Goal: Communication & Community: Answer question/provide support

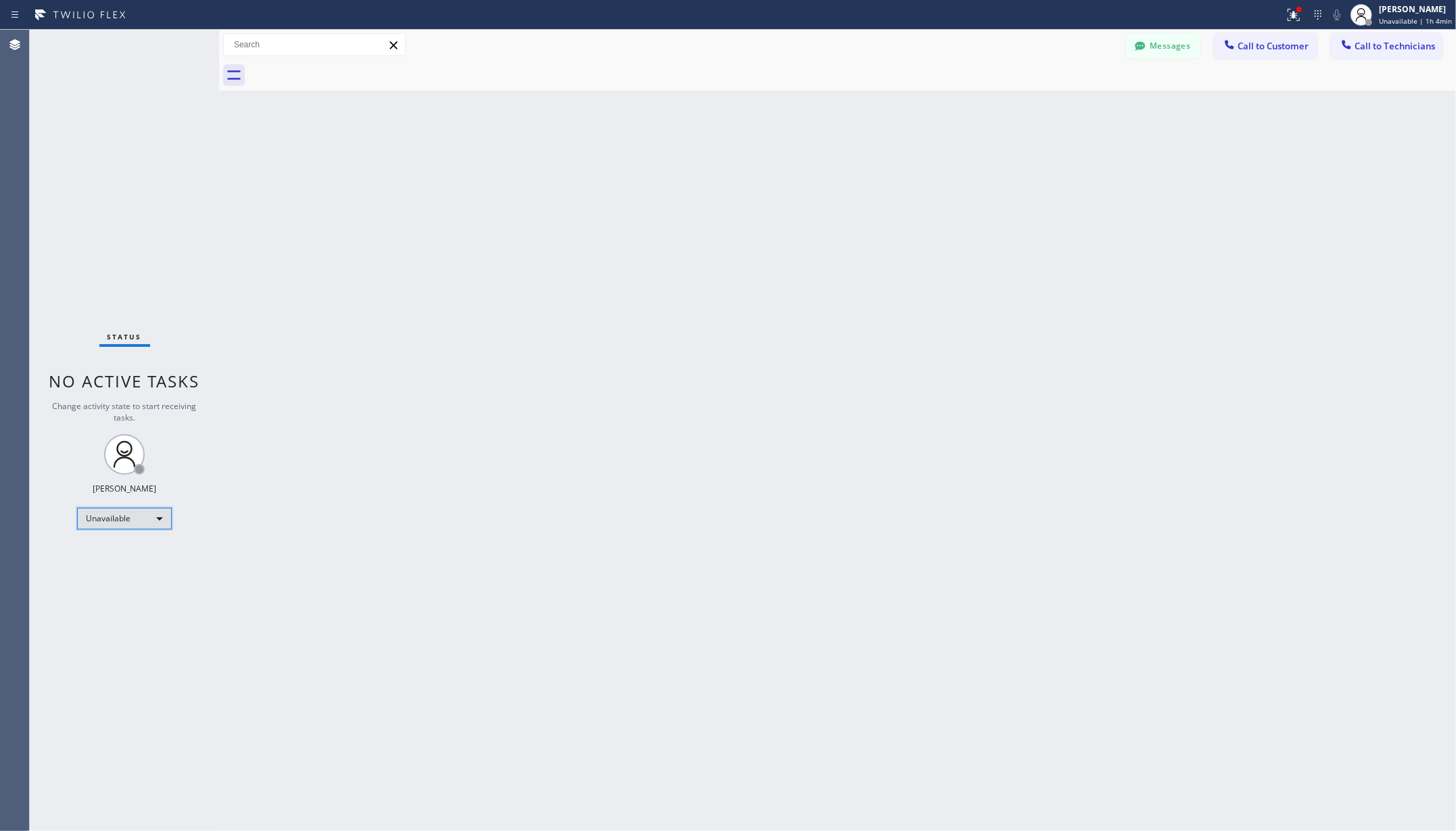
click at [134, 519] on div "Unavailable" at bounding box center [124, 518] width 94 height 21
click at [120, 558] on li "Available" at bounding box center [124, 554] width 91 height 16
click at [385, 509] on div "Back to Dashboard Change Sender ID Customers Technicians AA [PERSON_NAME] [DATE…" at bounding box center [837, 431] width 1237 height 801
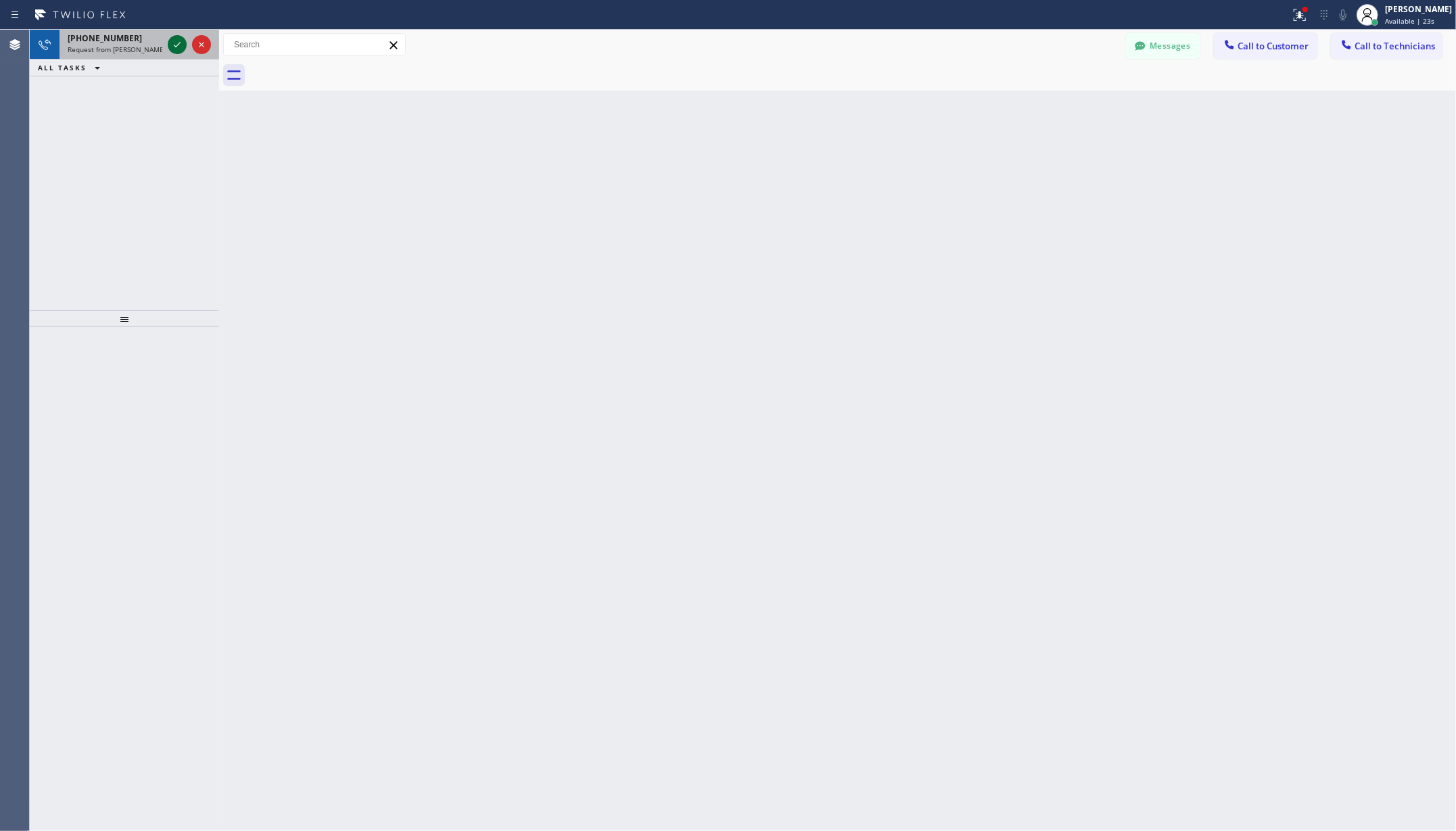
click at [180, 45] on icon at bounding box center [177, 45] width 16 height 16
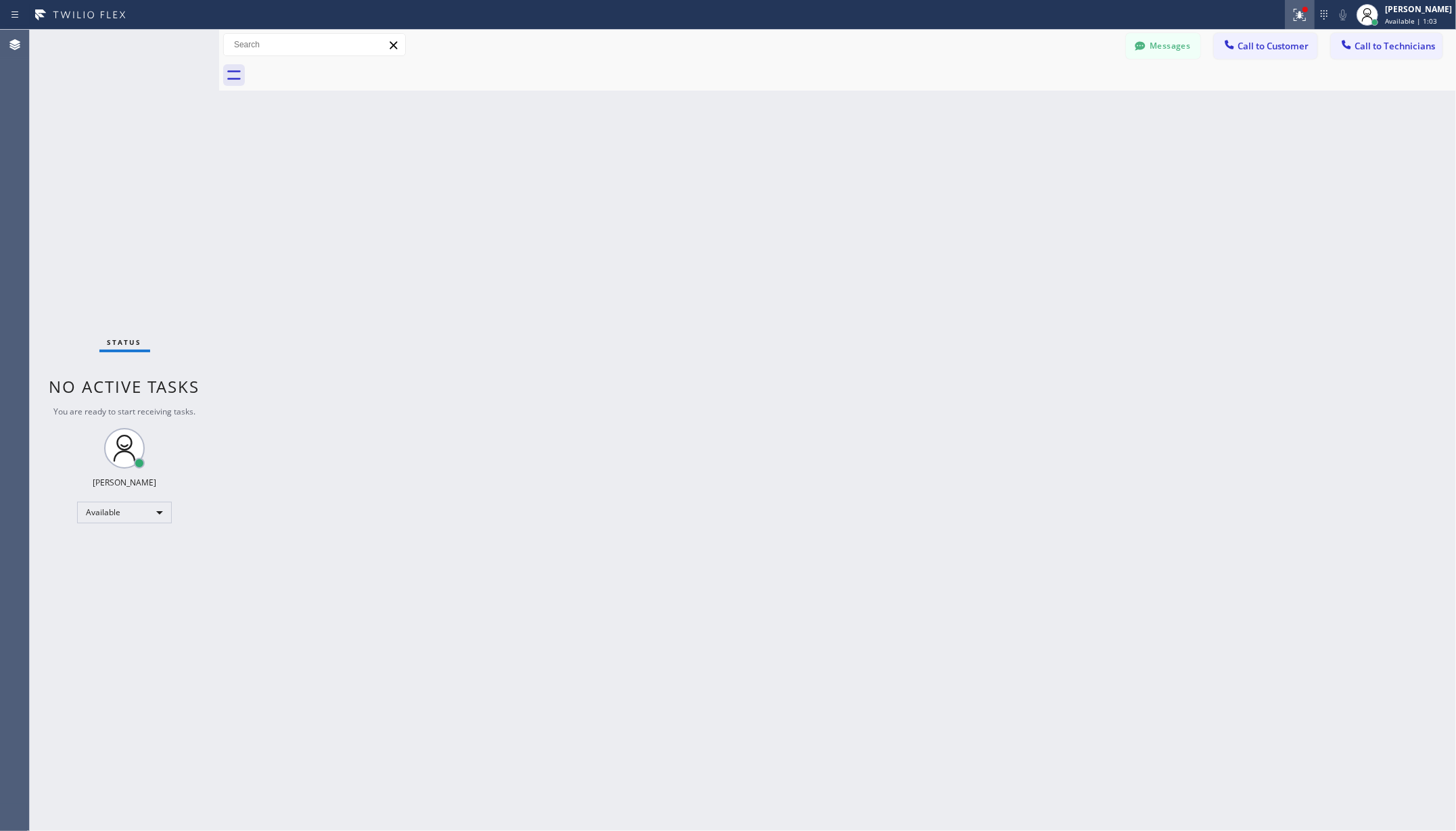
click at [1305, 14] on icon at bounding box center [1300, 15] width 12 height 12
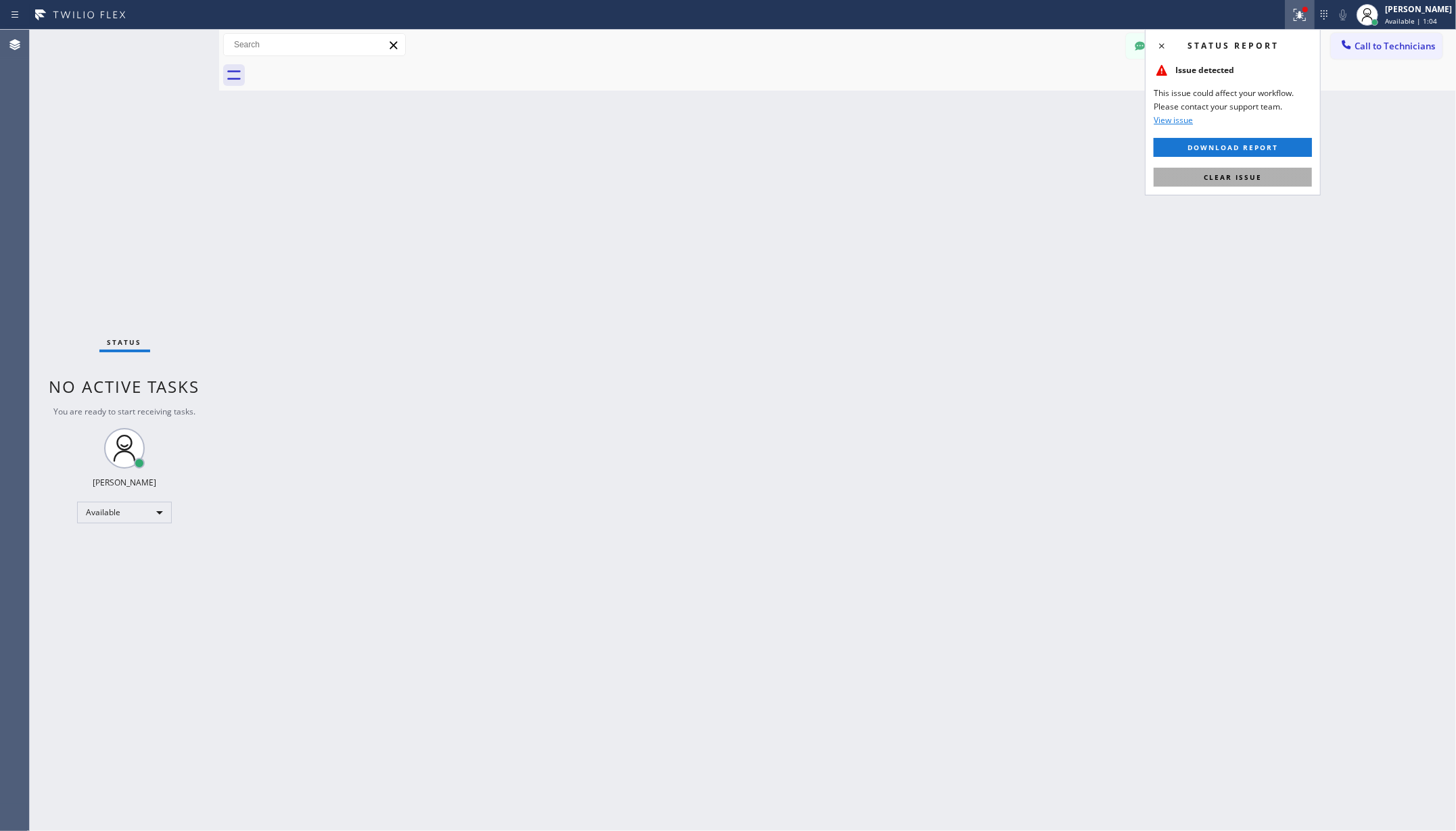
click at [1216, 179] on span "Clear issue" at bounding box center [1233, 177] width 58 height 9
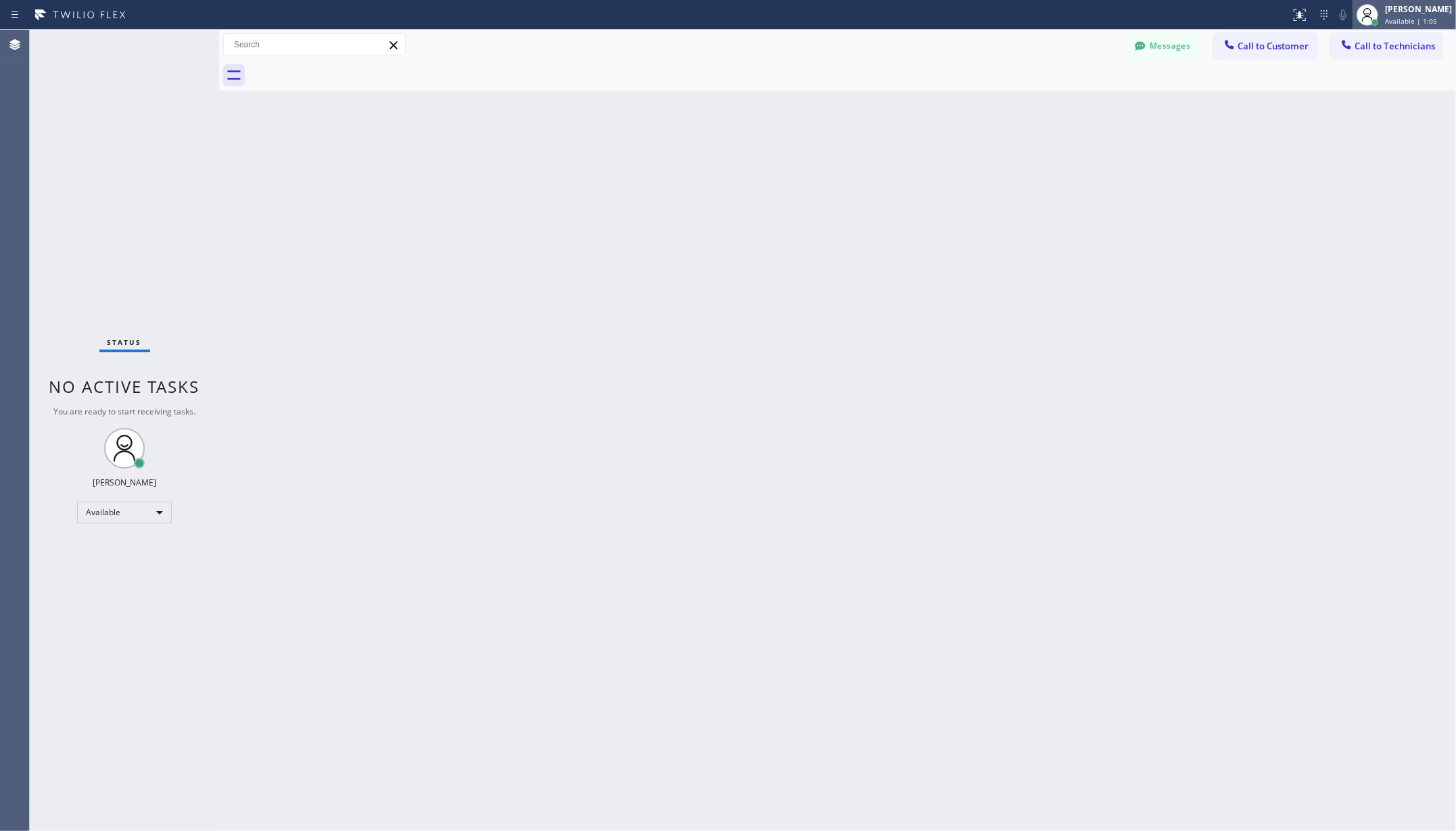
click at [1398, 21] on span "Available | 1:05" at bounding box center [1411, 21] width 52 height 9
click at [1353, 87] on button "Unavailable" at bounding box center [1389, 89] width 136 height 17
click at [130, 517] on div "Unavailable" at bounding box center [124, 518] width 94 height 21
click at [128, 547] on li "Available" at bounding box center [124, 554] width 91 height 16
click at [321, 496] on div "Back to Dashboard Change Sender ID Customers Technicians AA [PERSON_NAME] [DATE…" at bounding box center [837, 431] width 1237 height 801
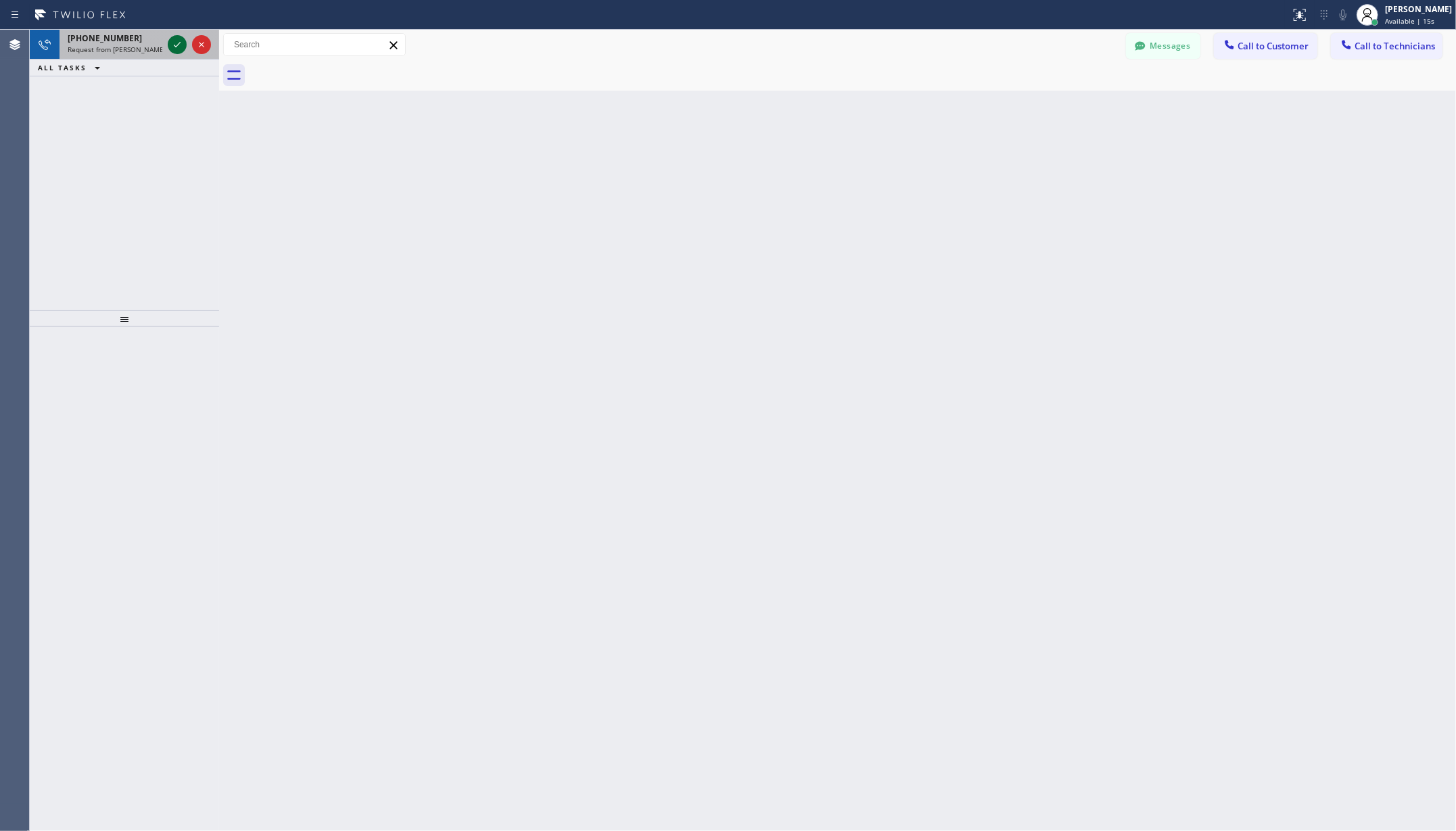
click at [176, 39] on icon at bounding box center [177, 45] width 16 height 16
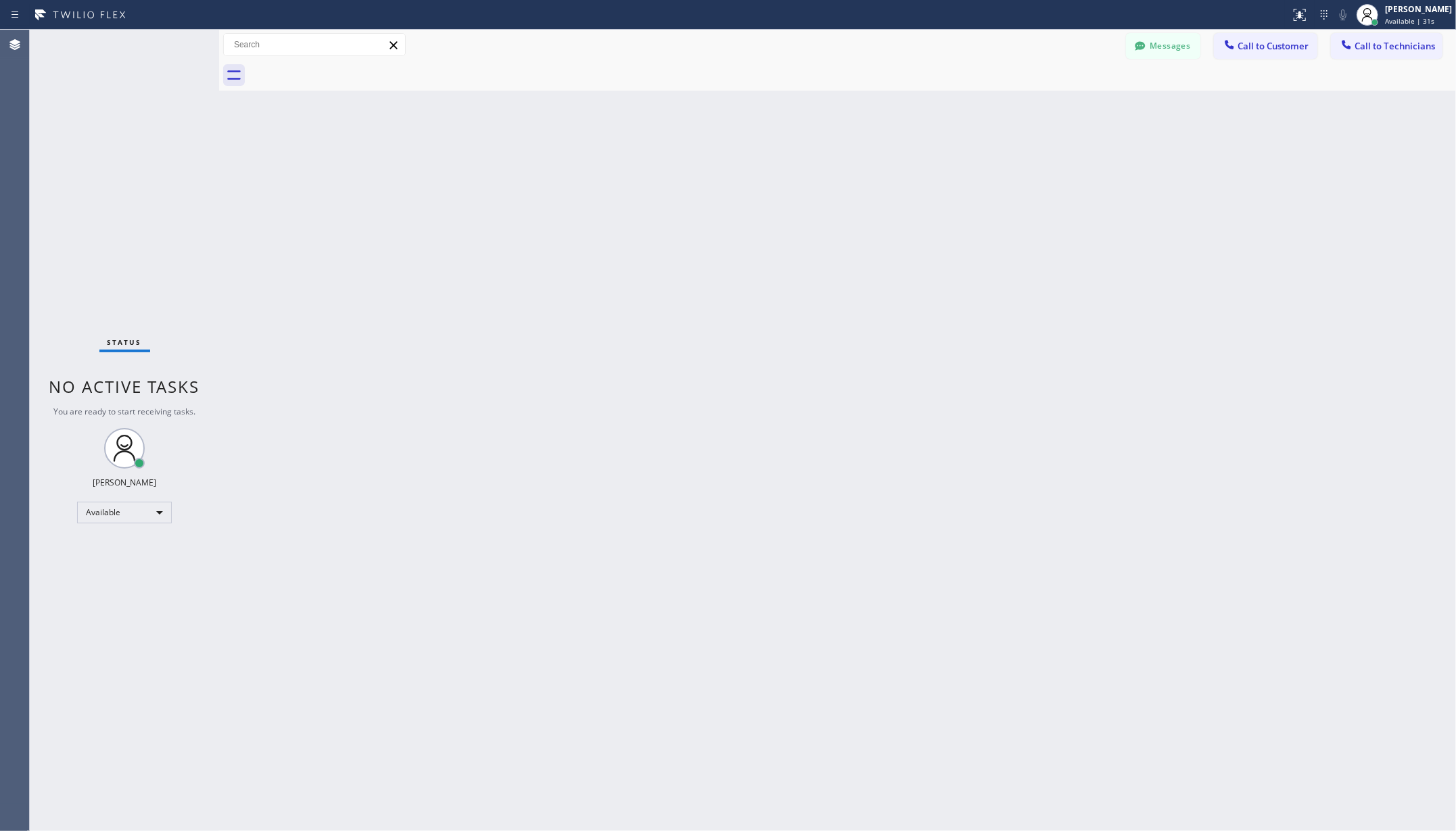
click at [271, 147] on div "Back to Dashboard Change Sender ID Customers Technicians AA [PERSON_NAME] [DATE…" at bounding box center [837, 431] width 1237 height 801
click at [1410, 14] on div "[PERSON_NAME]" at bounding box center [1418, 9] width 67 height 11
click at [1360, 85] on button "Unavailable" at bounding box center [1389, 89] width 136 height 17
click at [108, 521] on div "Unavailable" at bounding box center [124, 518] width 94 height 21
click at [110, 553] on li "Available" at bounding box center [124, 554] width 91 height 16
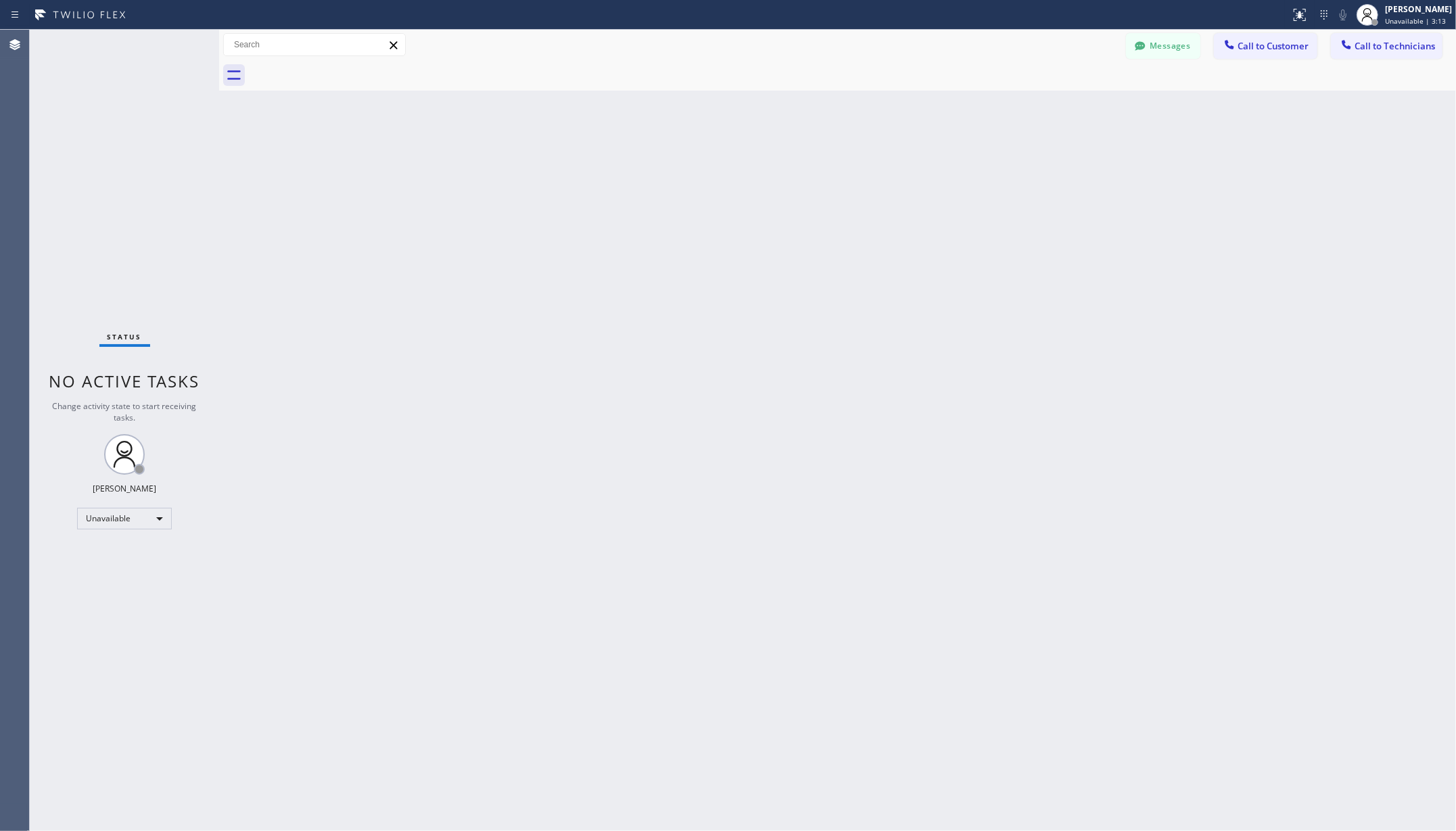
click at [330, 509] on div "Back to Dashboard Change Sender ID Customers Technicians AA [PERSON_NAME] [DATE…" at bounding box center [837, 431] width 1237 height 801
click at [98, 58] on div "Status No active tasks You are ready to start receiving tasks. Christy Boligao …" at bounding box center [124, 431] width 190 height 801
click at [330, 160] on div "Back to Dashboard Change Sender ID Customers Technicians AA [PERSON_NAME] [DATE…" at bounding box center [837, 431] width 1237 height 801
click at [315, 166] on div "Back to Dashboard Change Sender ID Customers Technicians AA [PERSON_NAME] [DATE…" at bounding box center [837, 431] width 1237 height 801
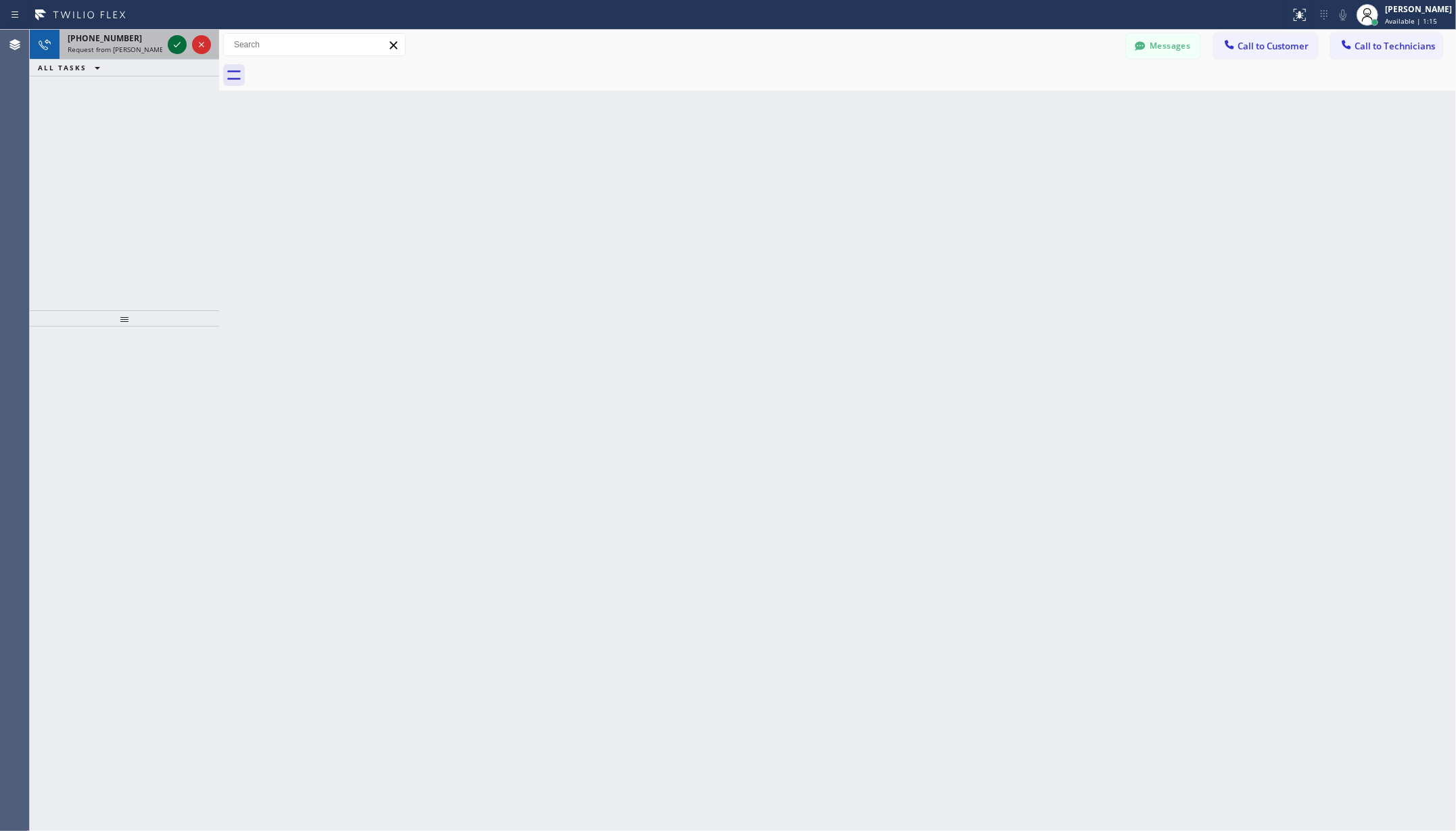
click at [173, 39] on icon at bounding box center [177, 45] width 16 height 16
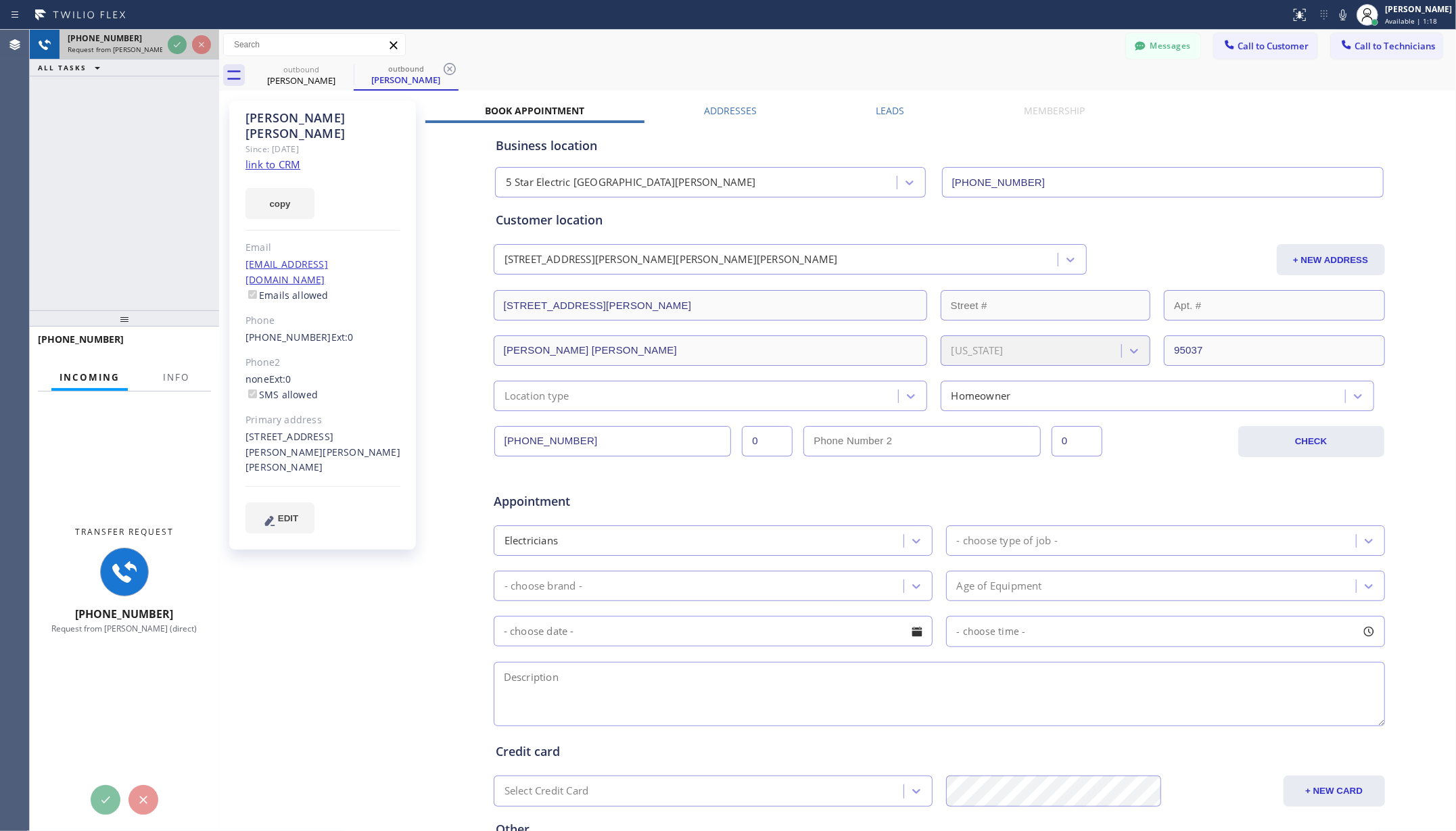
type input "[PHONE_NUMBER]"
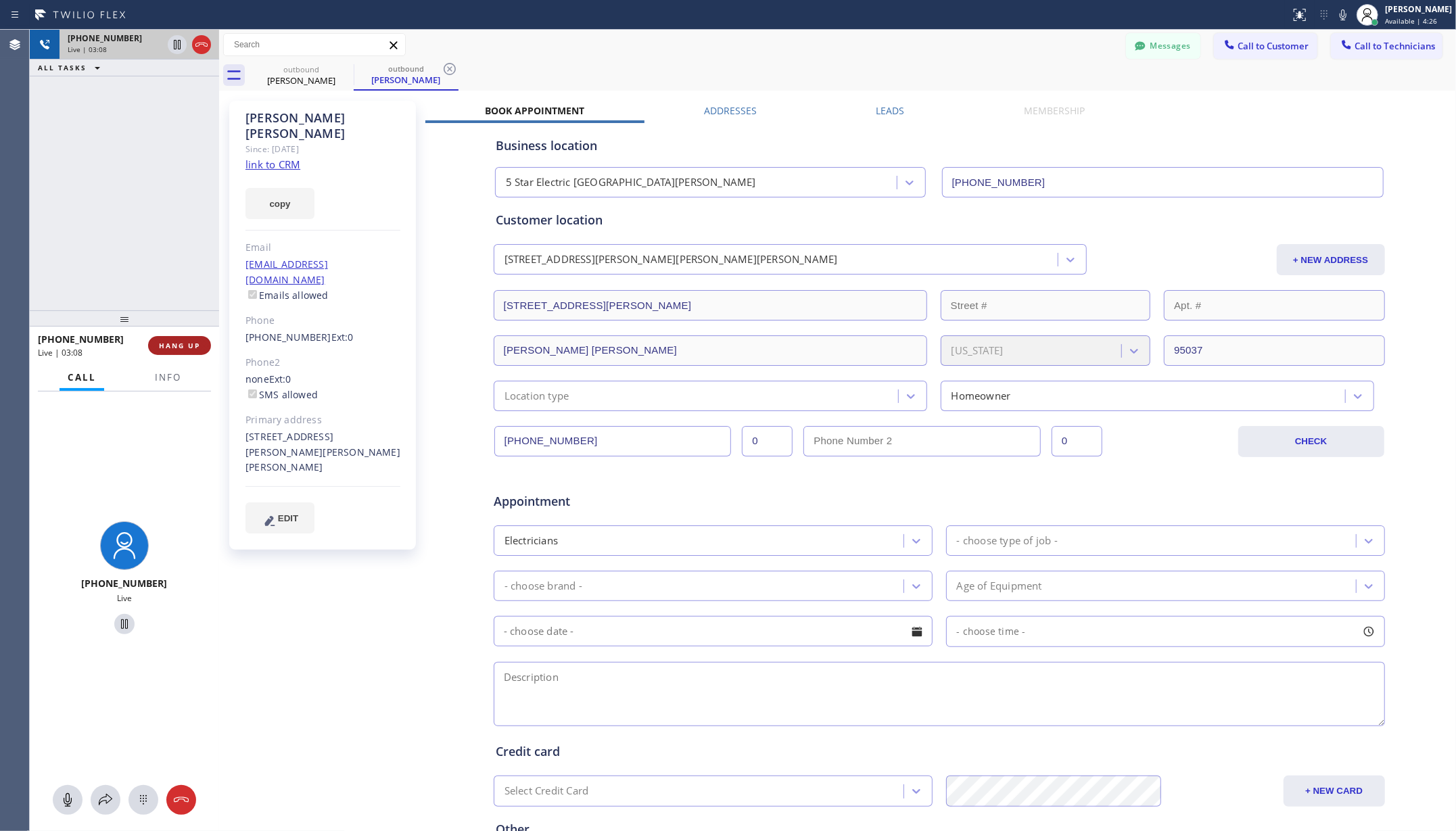
click at [202, 344] on button "HANG UP" at bounding box center [179, 346] width 63 height 19
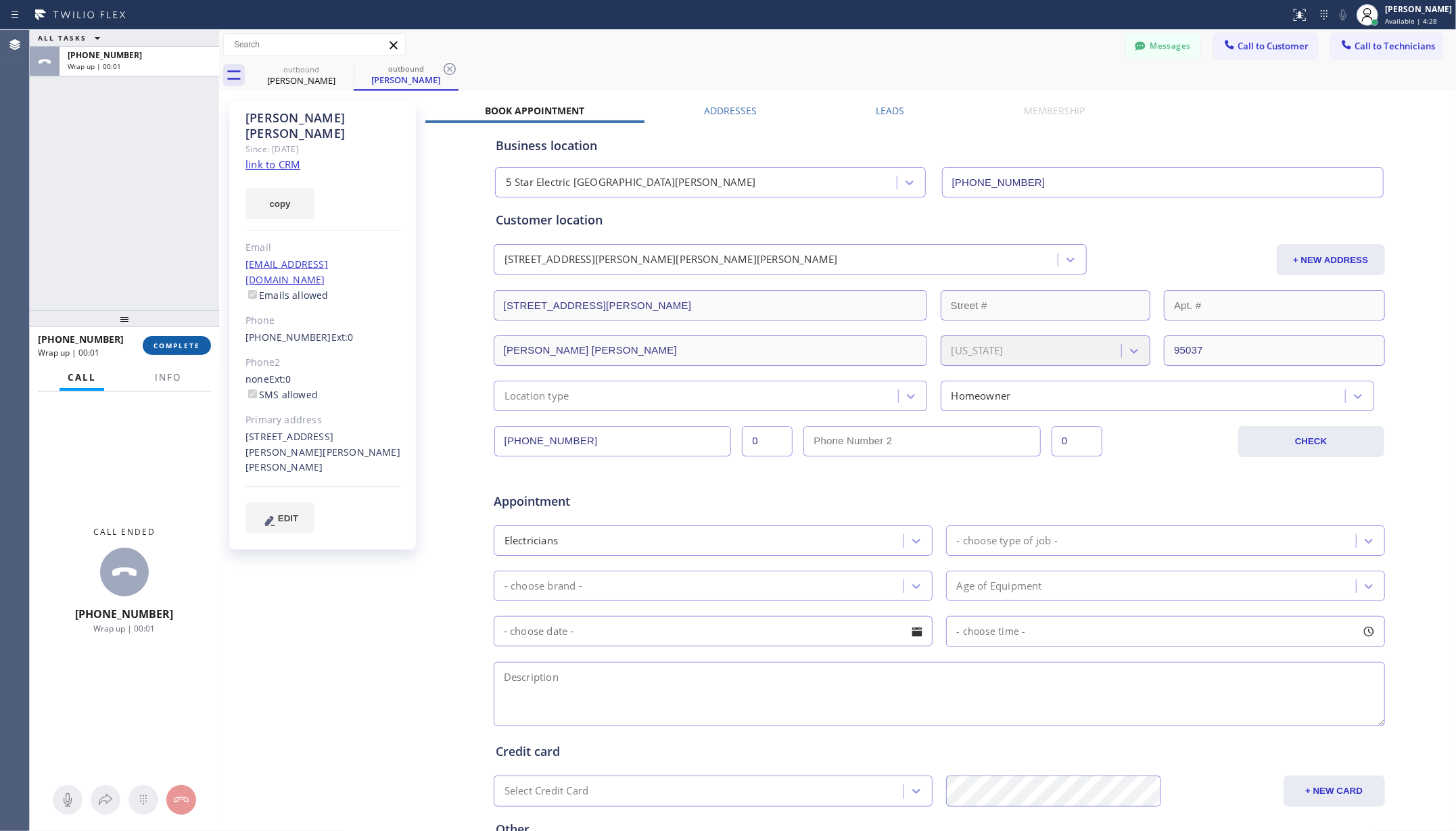
click at [204, 346] on button "COMPLETE" at bounding box center [177, 346] width 69 height 19
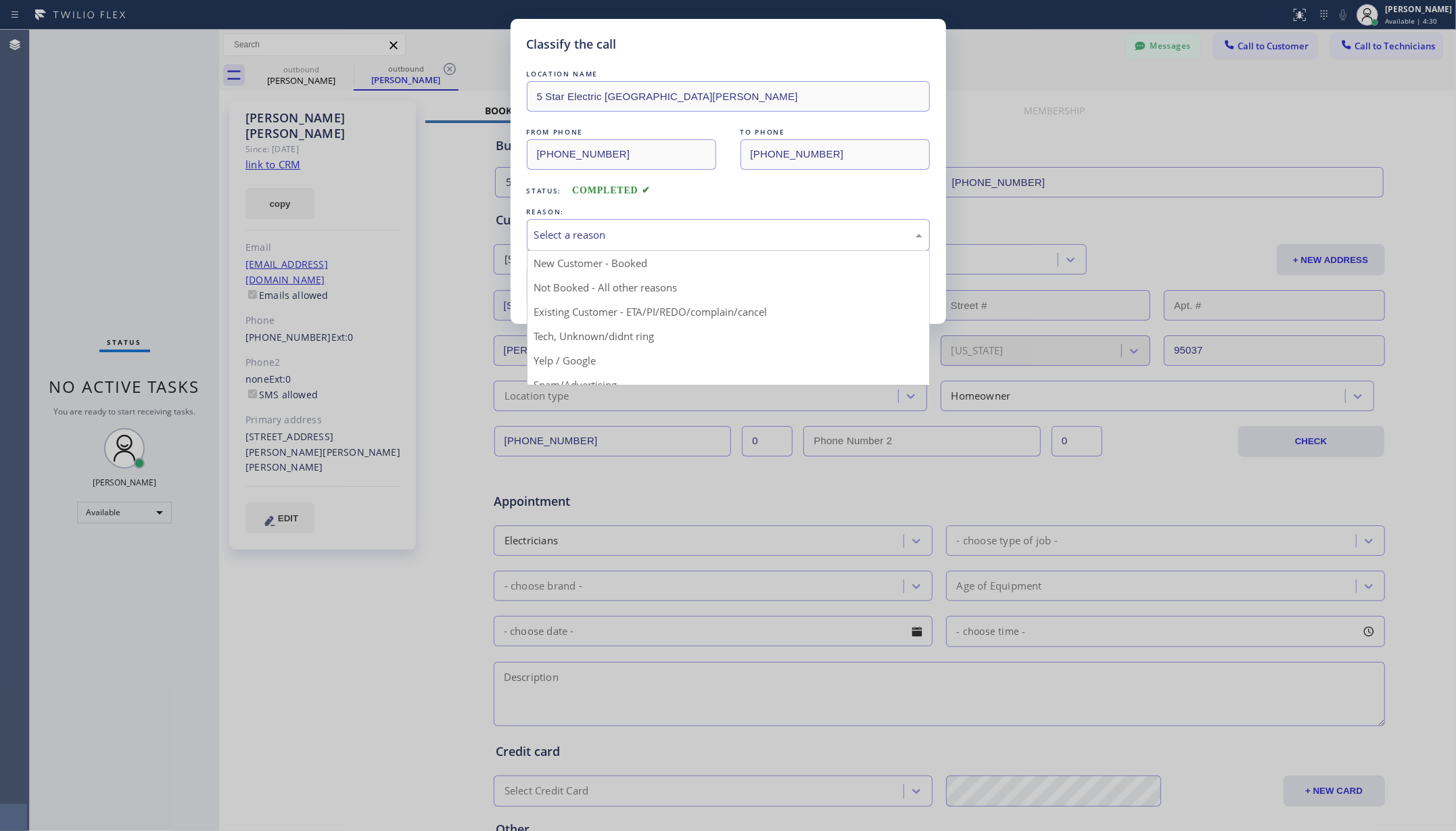
click at [683, 233] on div "Select a reason" at bounding box center [728, 235] width 388 height 15
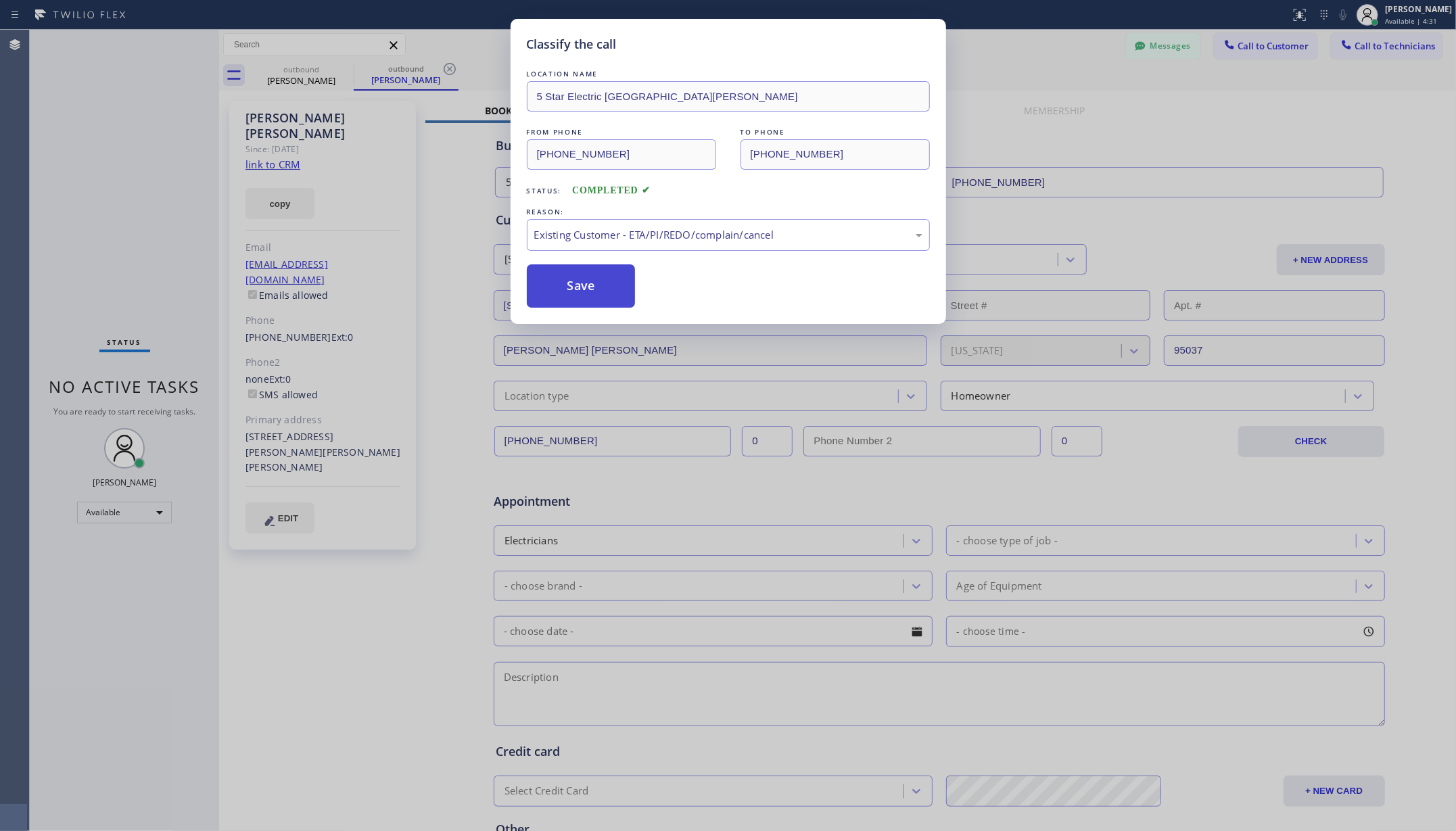
click at [607, 292] on button "Save" at bounding box center [581, 286] width 109 height 43
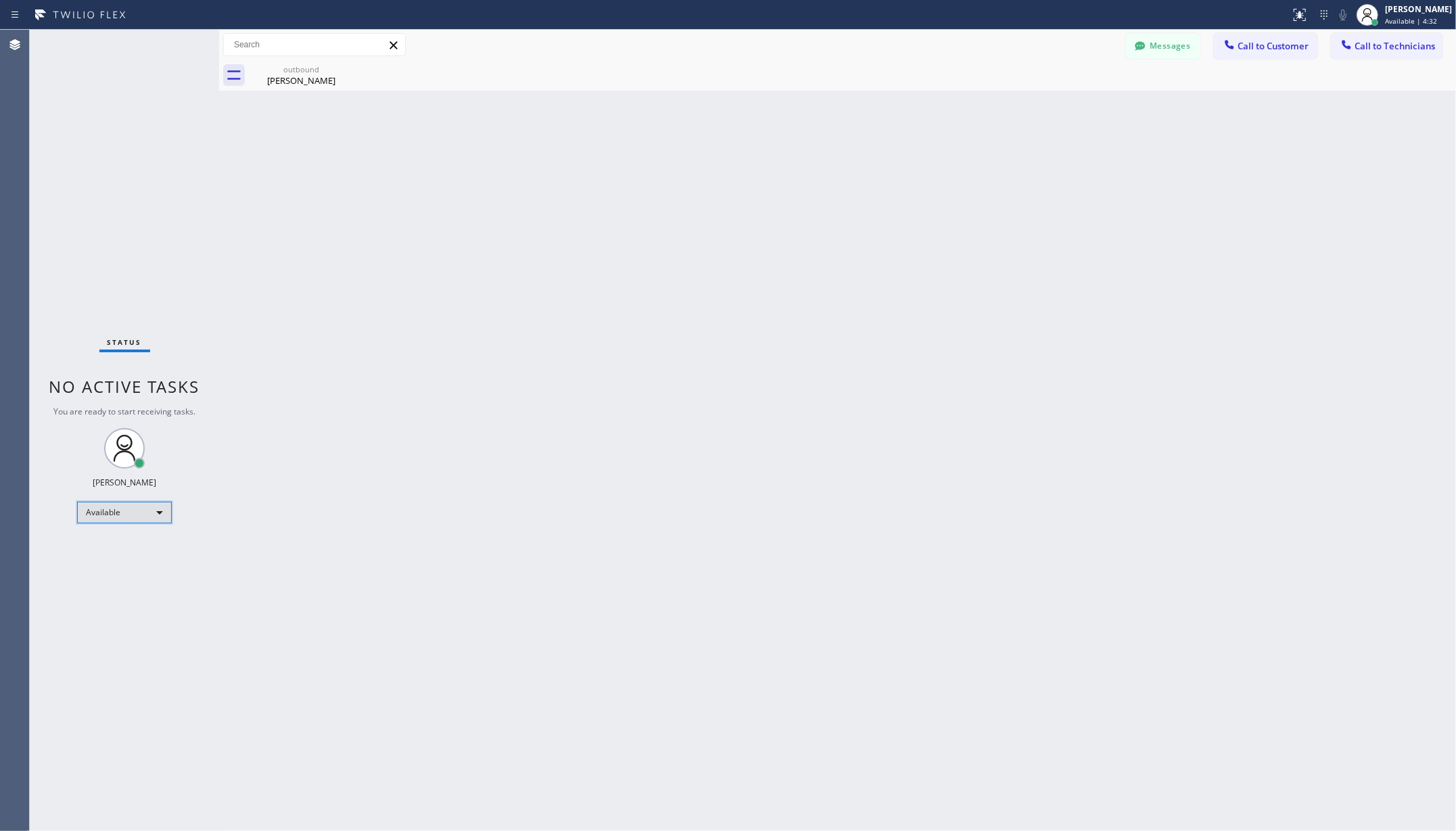
click at [125, 518] on div "Available" at bounding box center [124, 512] width 94 height 21
click at [123, 561] on li "Unavailable" at bounding box center [124, 565] width 91 height 16
click at [281, 503] on div "Back to Dashboard Change Sender ID Customers Technicians AA [PERSON_NAME] [DATE…" at bounding box center [837, 431] width 1237 height 801
